Goal: Use online tool/utility: Utilize a website feature to perform a specific function

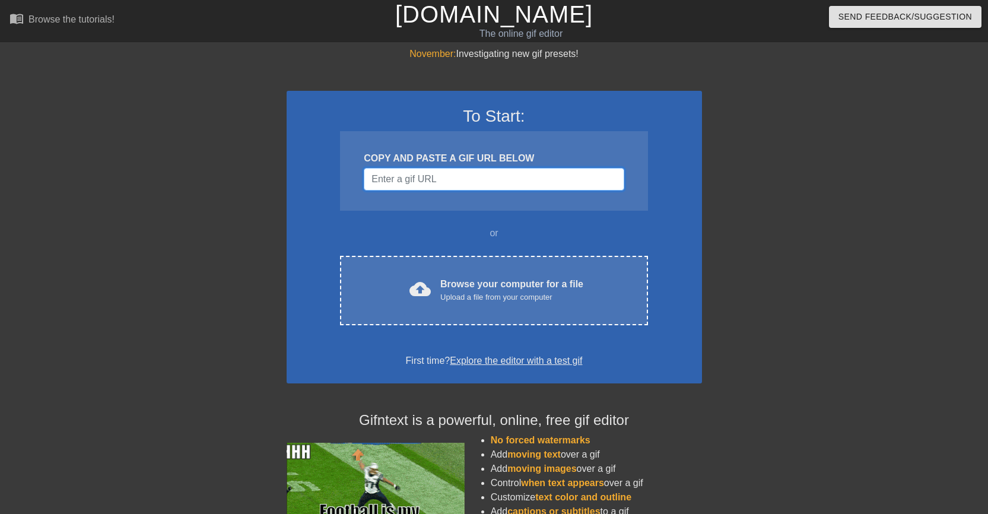
click at [419, 182] on input "Username" at bounding box center [494, 179] width 260 height 23
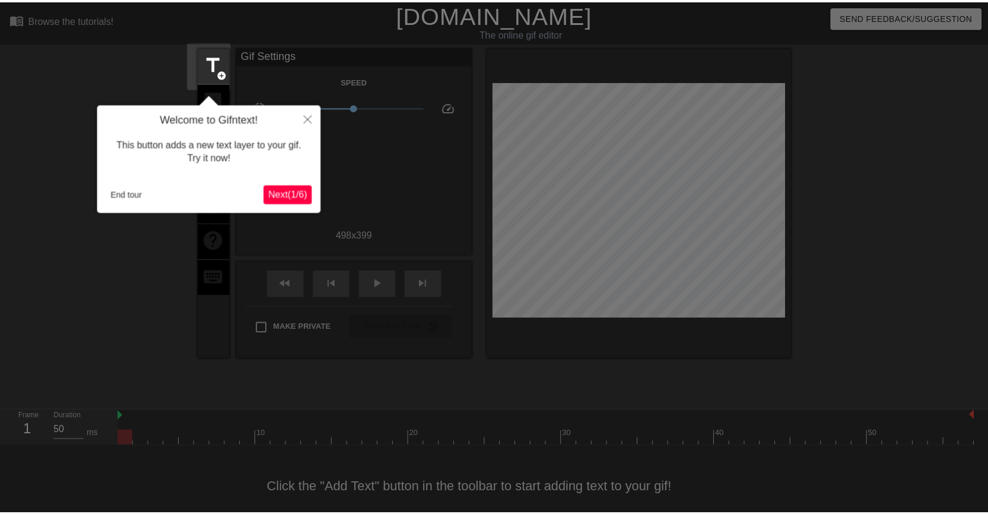
scroll to position [15, 0]
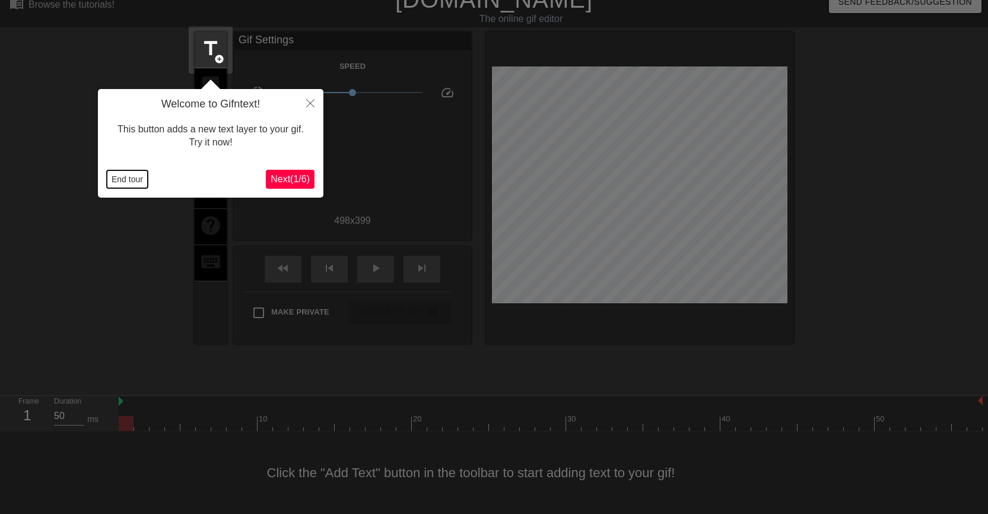
click at [127, 183] on button "End tour" at bounding box center [127, 179] width 41 height 18
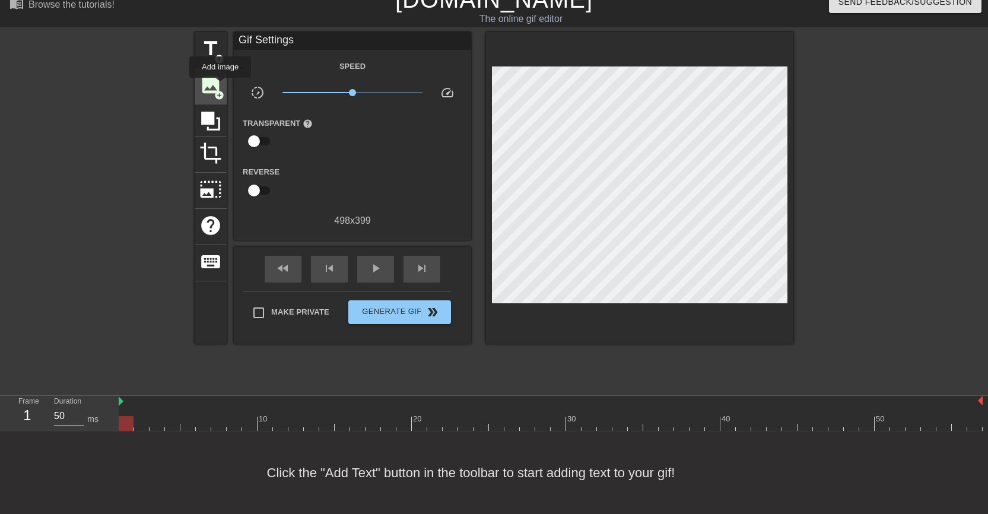
click at [220, 86] on span "image" at bounding box center [210, 85] width 23 height 23
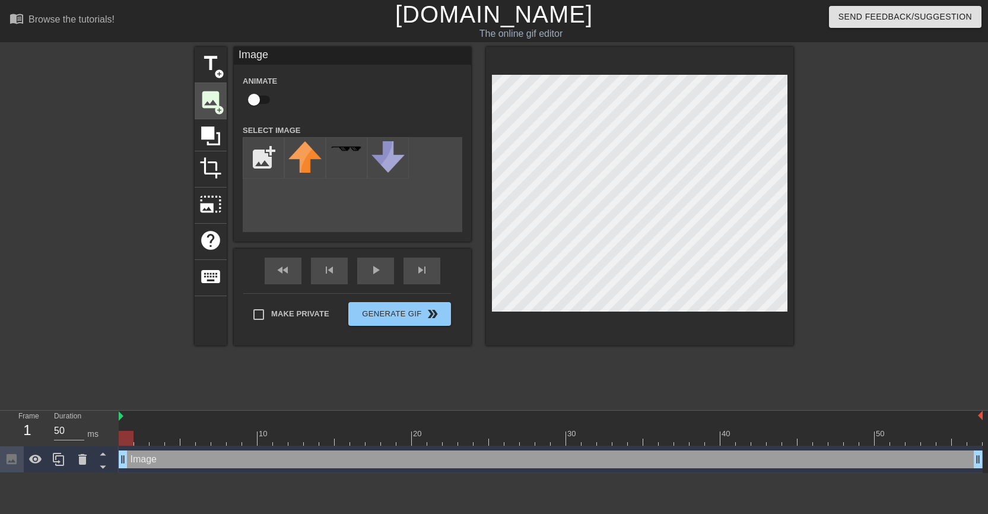
scroll to position [0, 0]
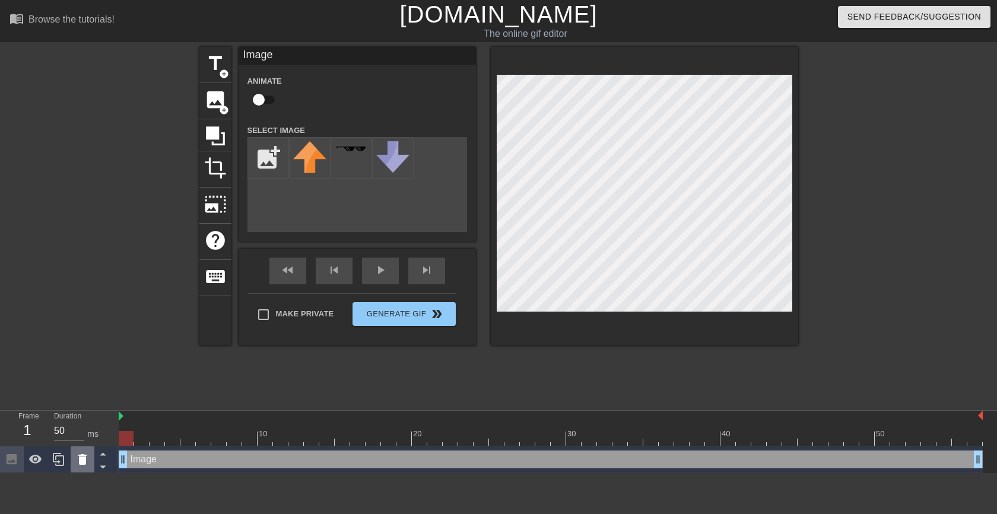
click at [88, 458] on icon at bounding box center [82, 459] width 14 height 14
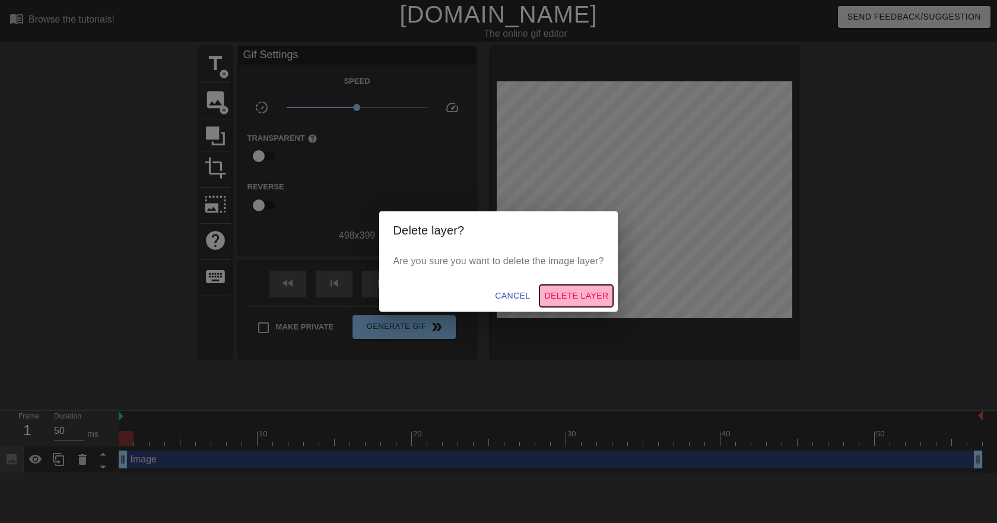
click at [569, 294] on span "Delete Layer" at bounding box center [576, 296] width 64 height 15
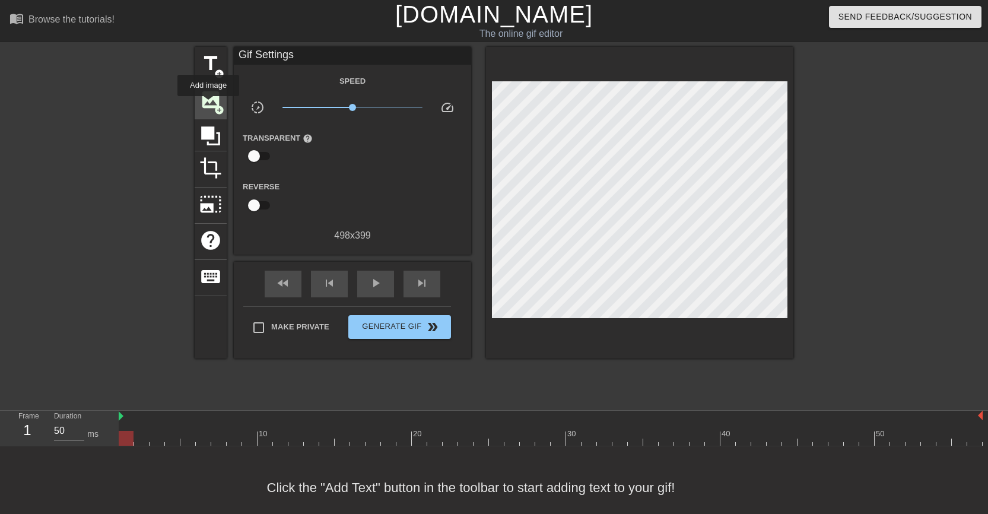
click at [208, 104] on span "image" at bounding box center [210, 99] width 23 height 23
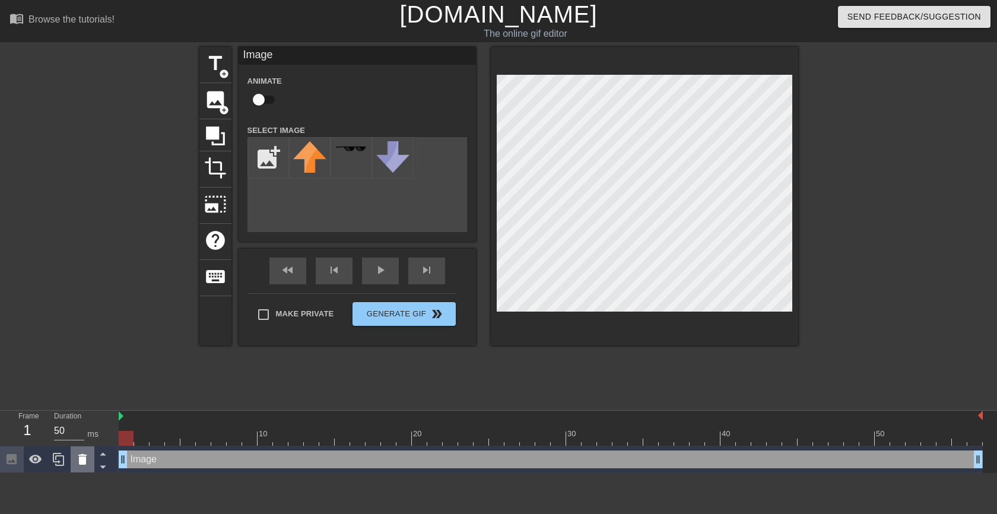
click at [82, 459] on icon at bounding box center [82, 459] width 8 height 11
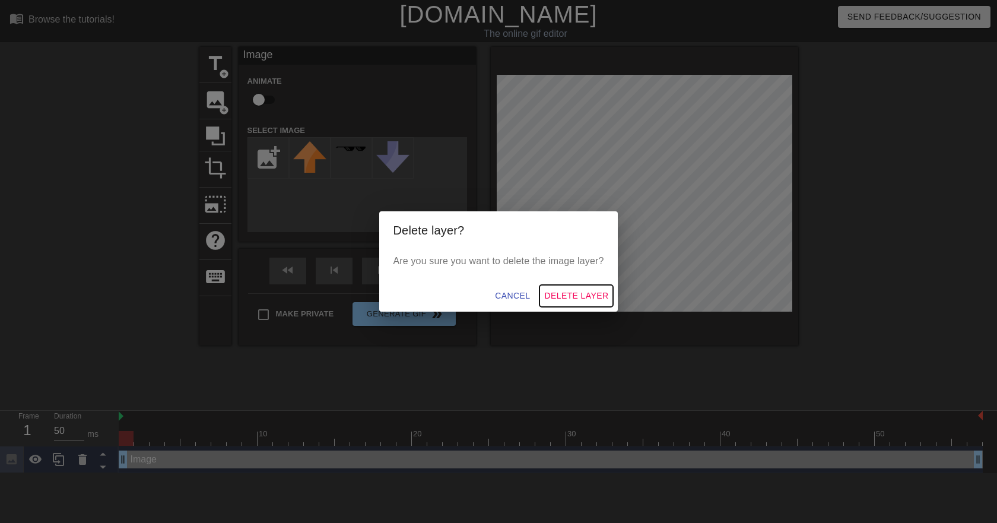
click at [583, 297] on span "Delete Layer" at bounding box center [576, 296] width 64 height 15
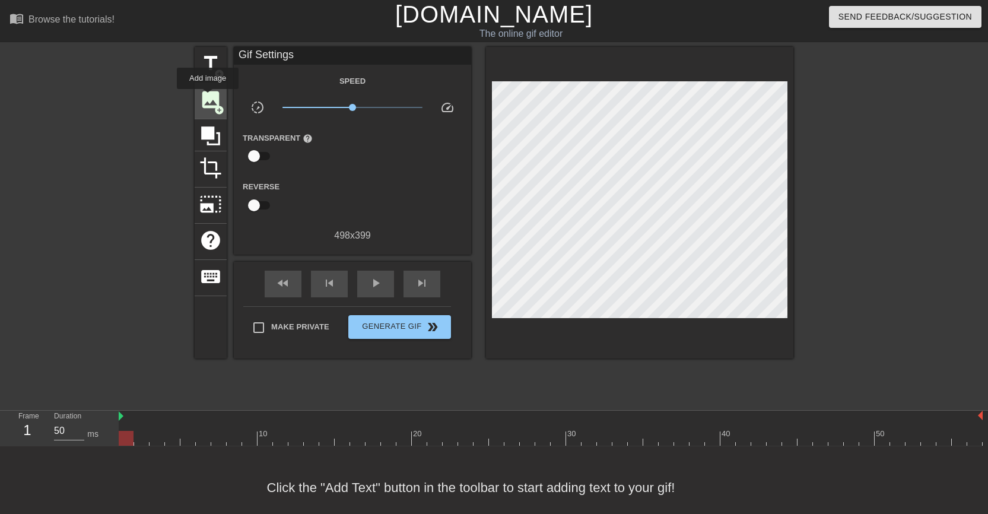
click at [208, 97] on span "image" at bounding box center [210, 99] width 23 height 23
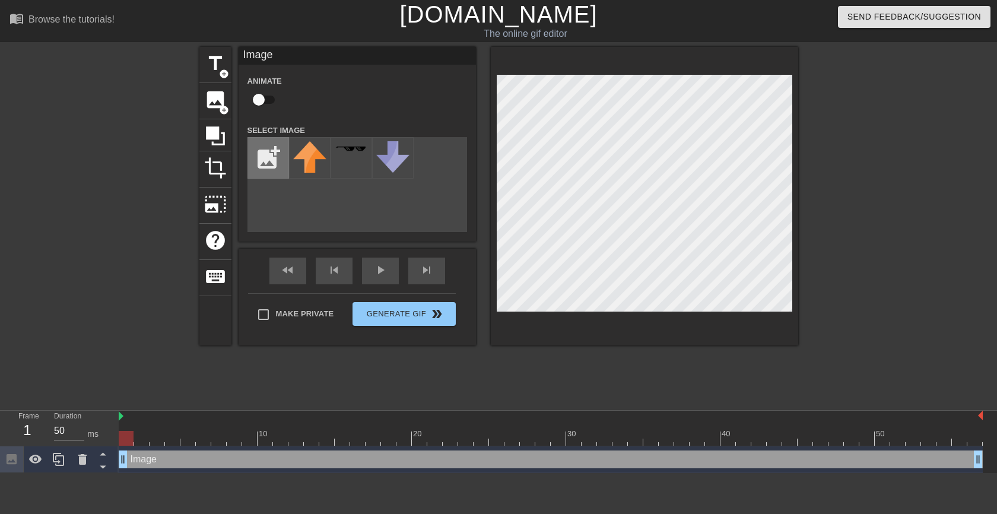
click at [271, 158] on input "file" at bounding box center [268, 158] width 40 height 40
click at [268, 158] on input "file" at bounding box center [268, 158] width 40 height 40
type input "C:\fakepath\axe.png"
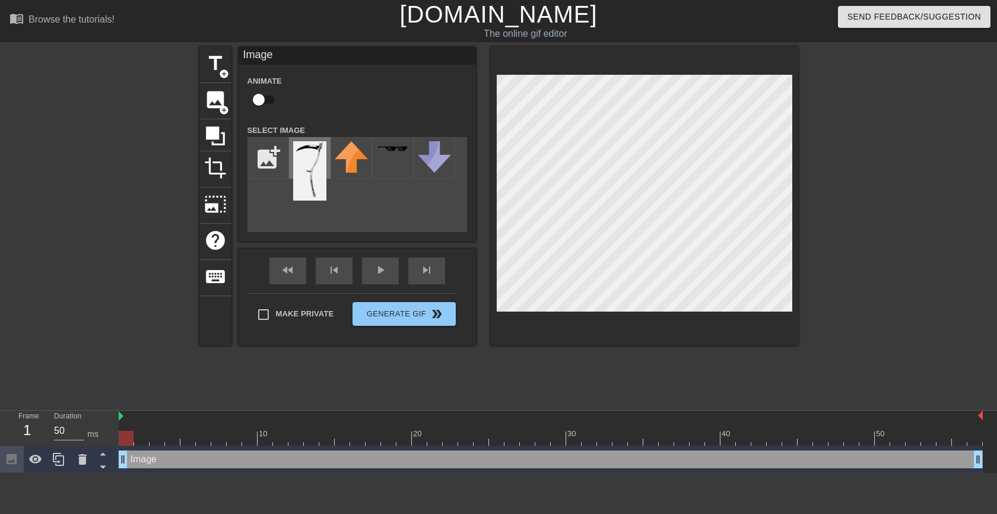
click at [302, 166] on img at bounding box center [309, 170] width 33 height 59
click at [79, 464] on icon at bounding box center [82, 459] width 8 height 11
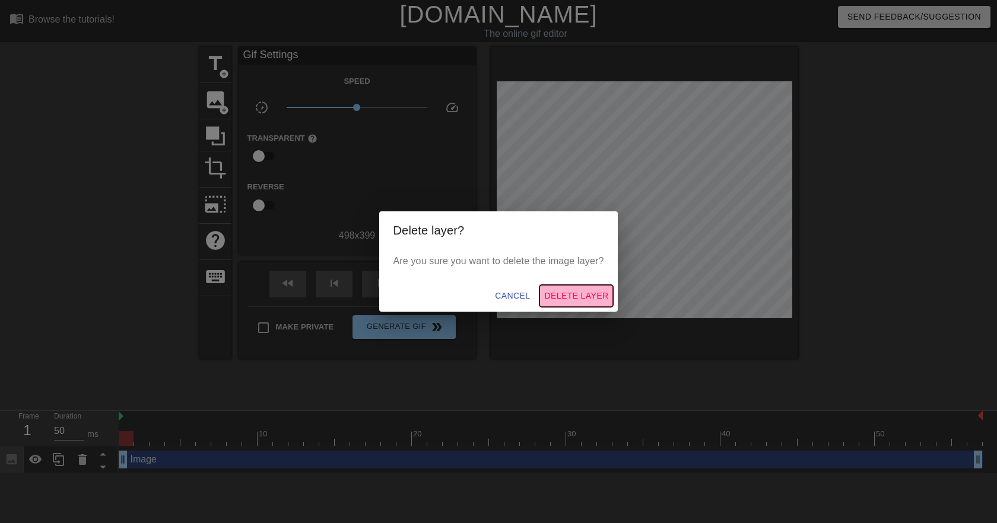
click at [562, 295] on span "Delete Layer" at bounding box center [576, 296] width 64 height 15
